Goal: Check status: Check status

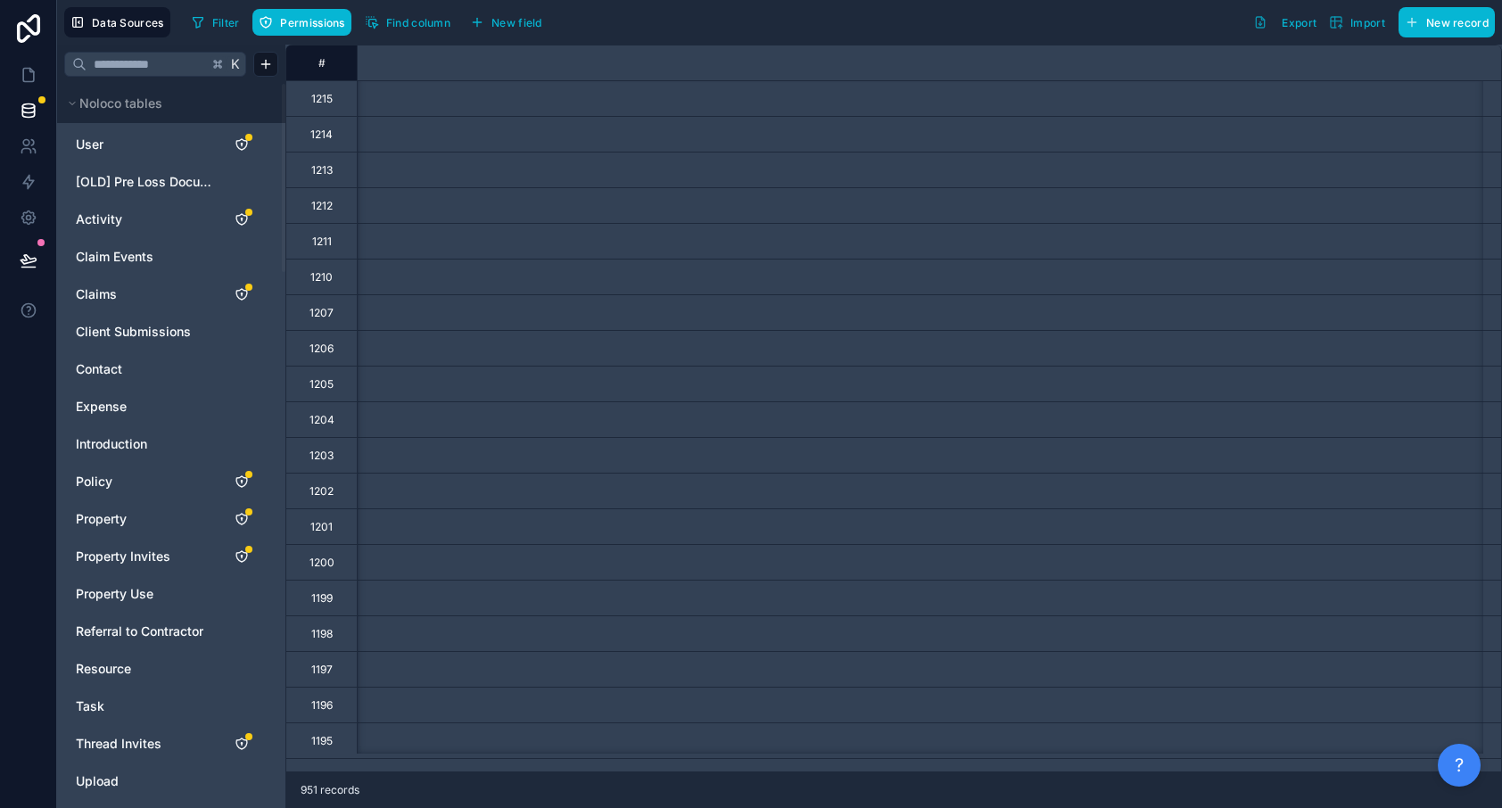
scroll to position [0, 12674]
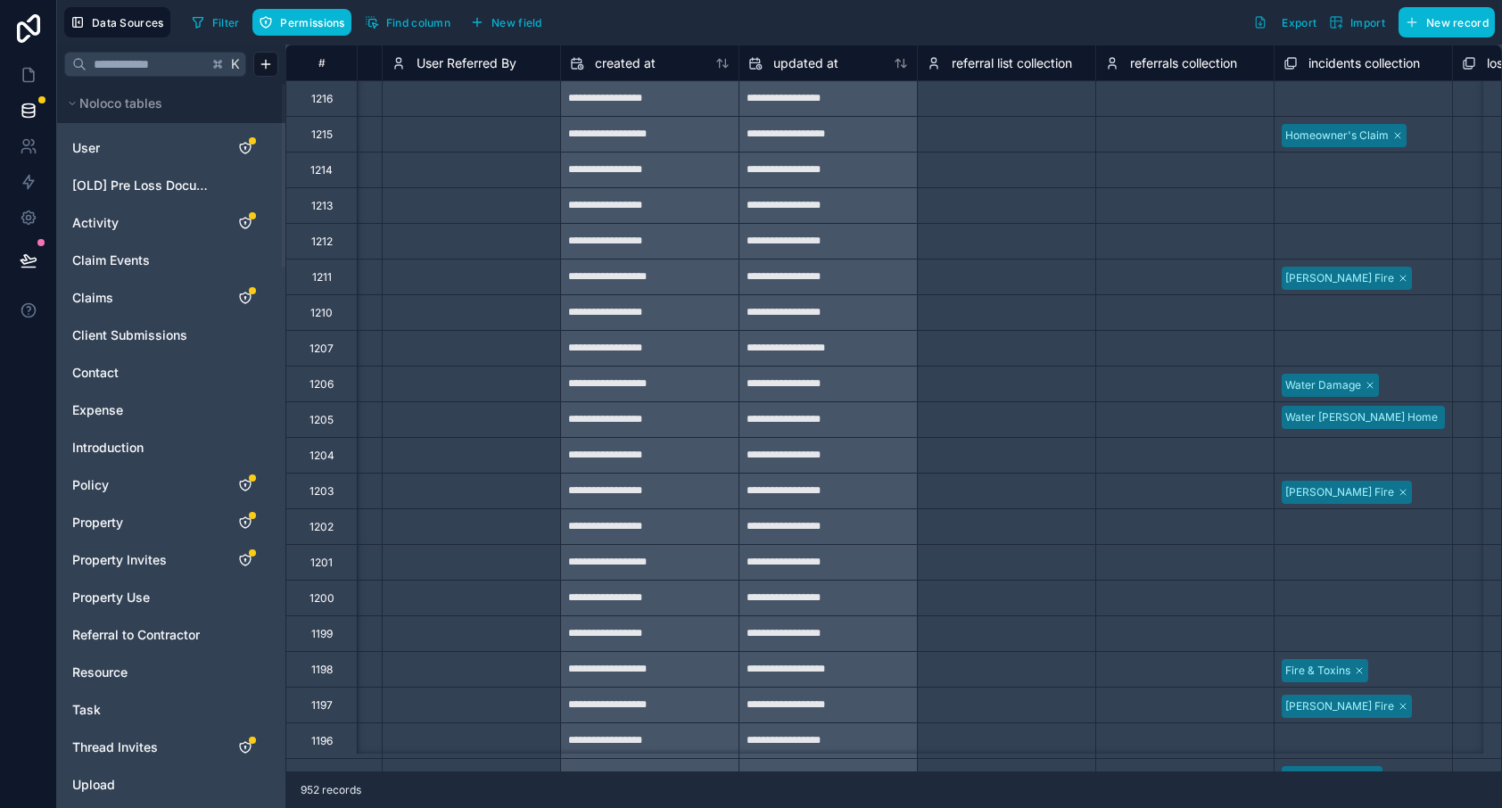
scroll to position [0, 12088]
